Goal: Task Accomplishment & Management: Complete application form

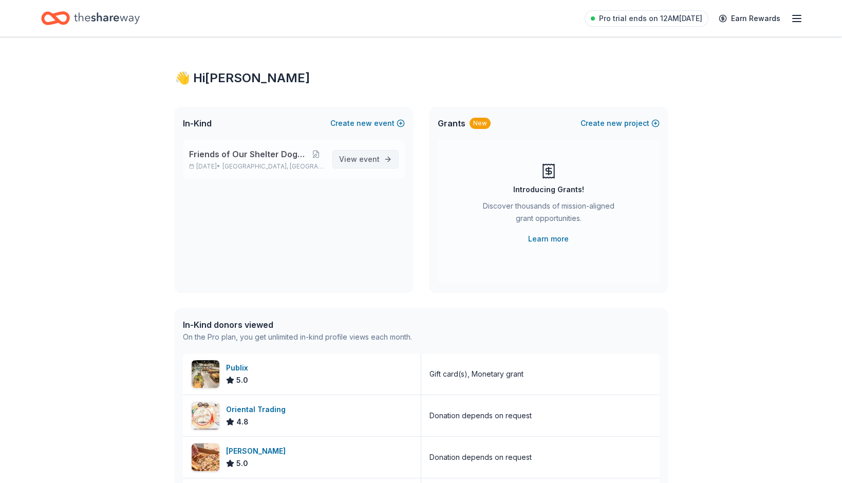
click at [360, 158] on span "event" at bounding box center [369, 159] width 21 height 9
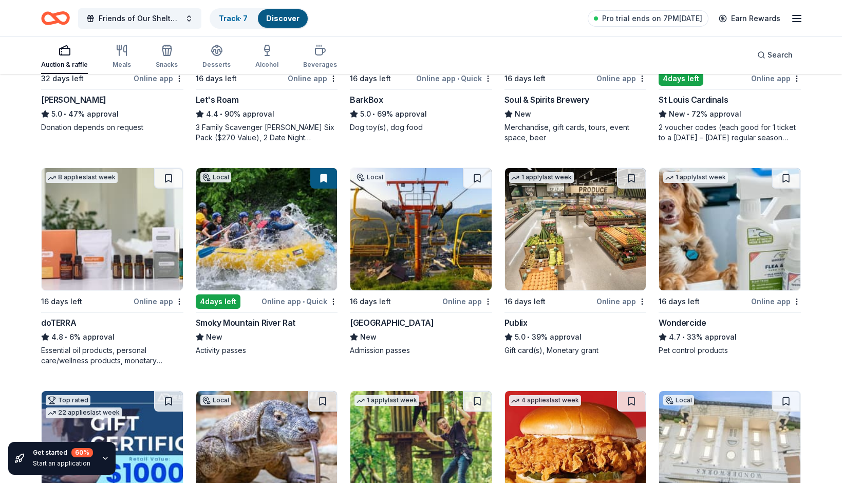
scroll to position [469, 0]
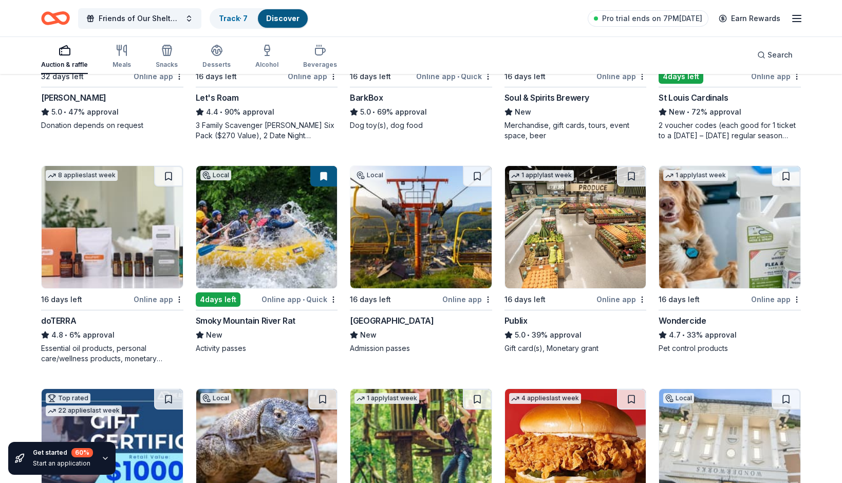
click at [110, 278] on img at bounding box center [112, 227] width 141 height 122
click at [741, 264] on img at bounding box center [729, 227] width 141 height 122
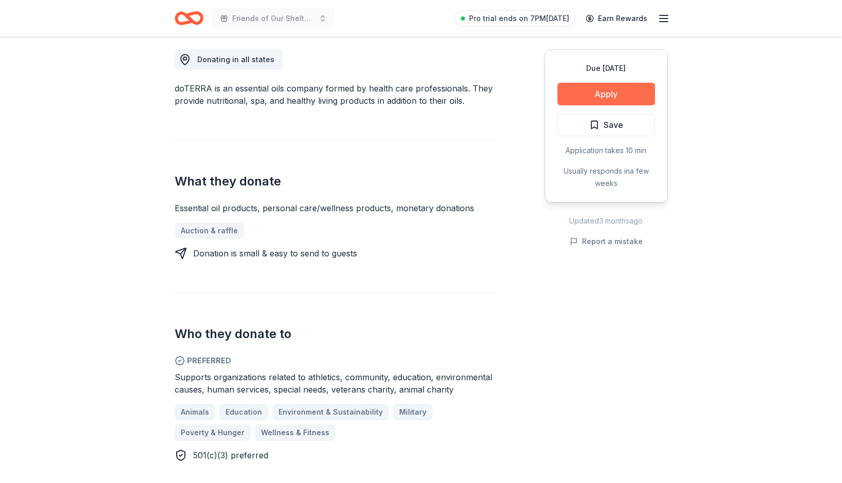
scroll to position [291, 0]
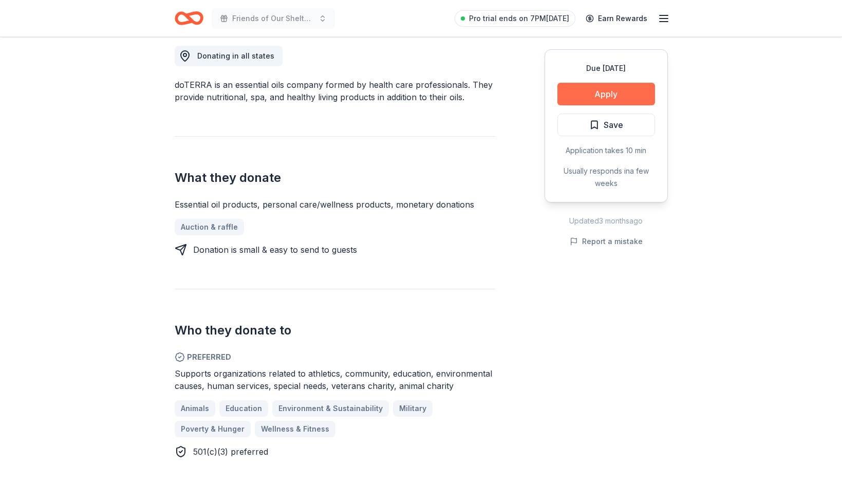
click at [594, 92] on button "Apply" at bounding box center [606, 94] width 98 height 23
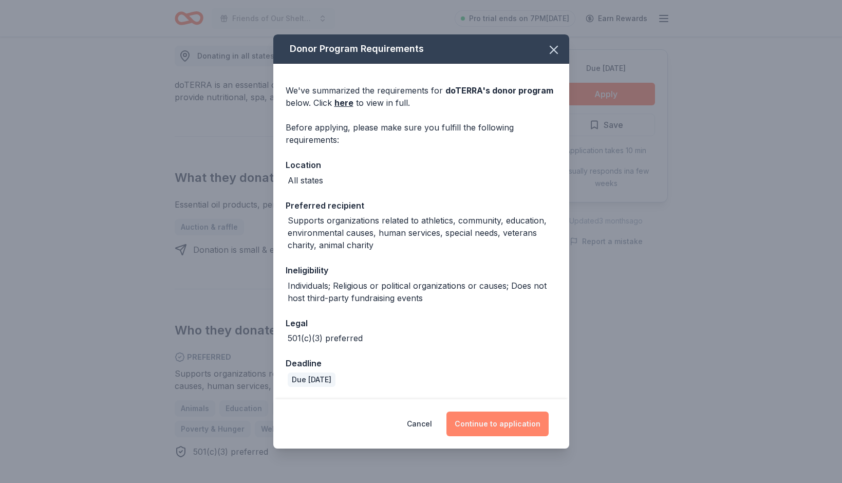
click at [516, 425] on button "Continue to application" at bounding box center [497, 423] width 102 height 25
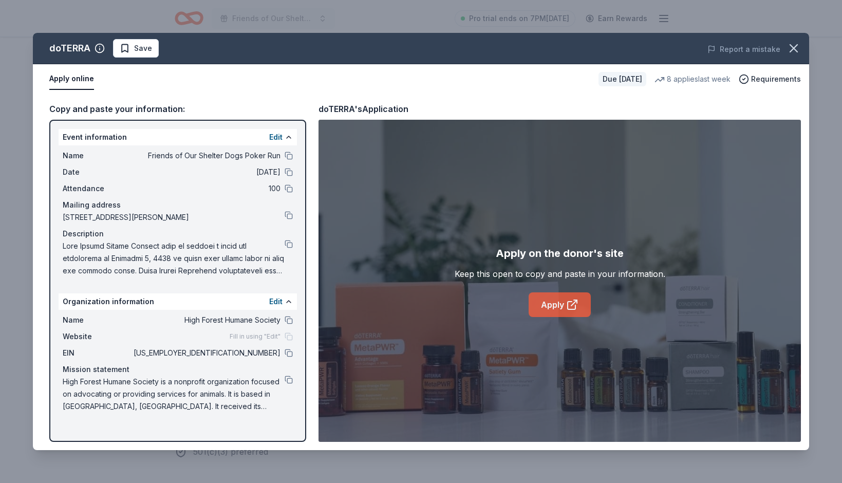
click at [557, 310] on link "Apply" at bounding box center [559, 304] width 62 height 25
